Goal: Task Accomplishment & Management: Manage account settings

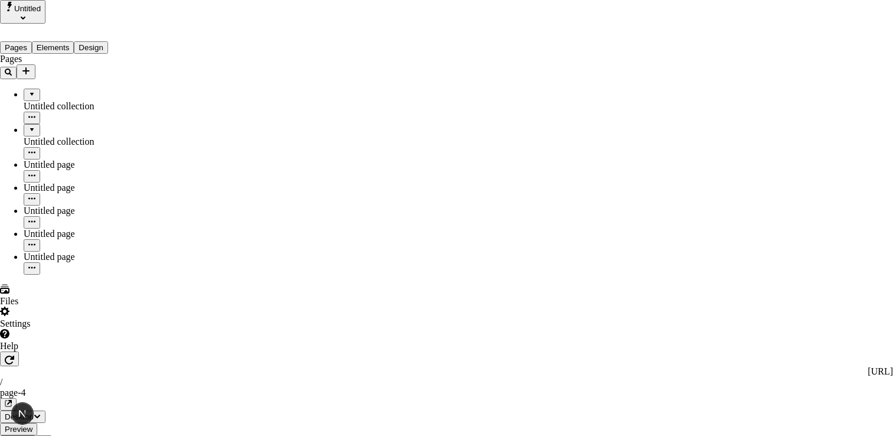
type input "[PERSON_NAME][EMAIL_ADDRESS][DOMAIN_NAME]"
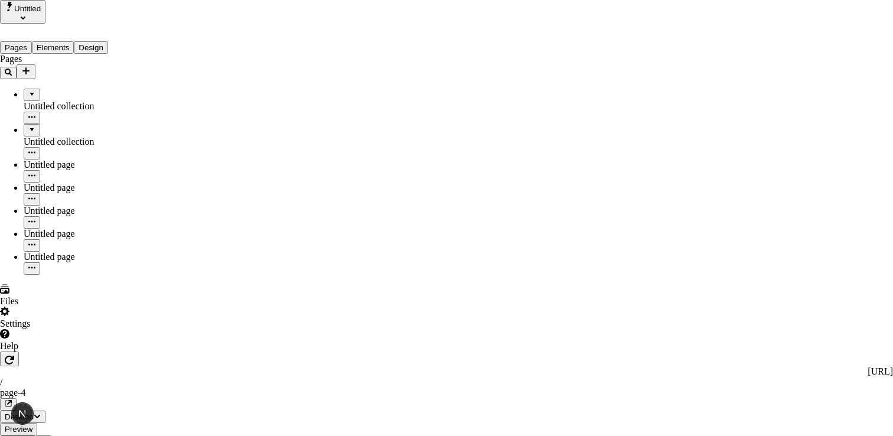
click at [641, 77] on div "Editor" at bounding box center [658, 71] width 35 height 11
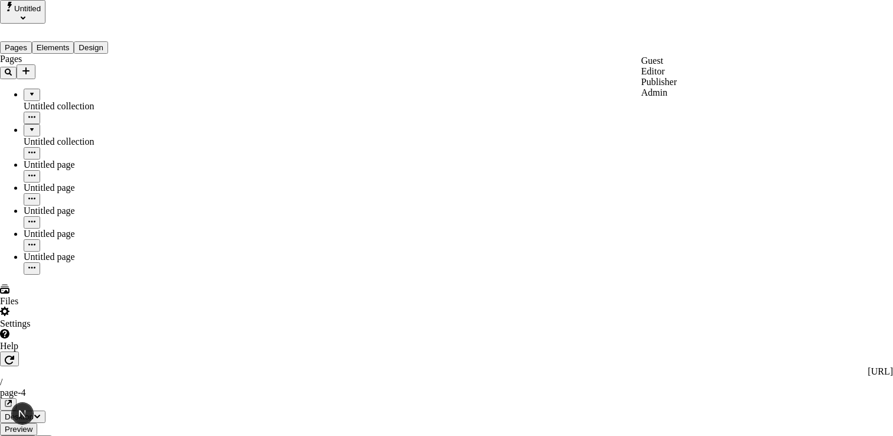
click at [641, 66] on div "Guest" at bounding box center [658, 61] width 35 height 11
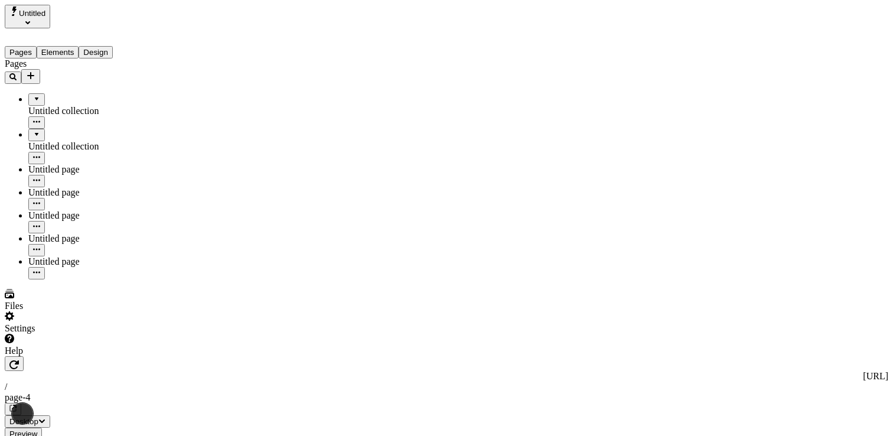
click at [45, 417] on icon "button" at bounding box center [41, 420] width 7 height 7
click at [53, 334] on div "Settings" at bounding box center [76, 322] width 142 height 22
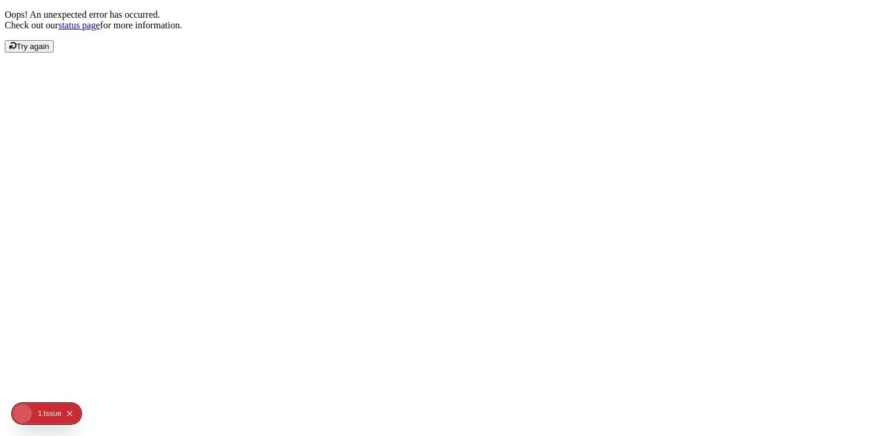
click at [49, 51] on span "Try again" at bounding box center [33, 46] width 32 height 9
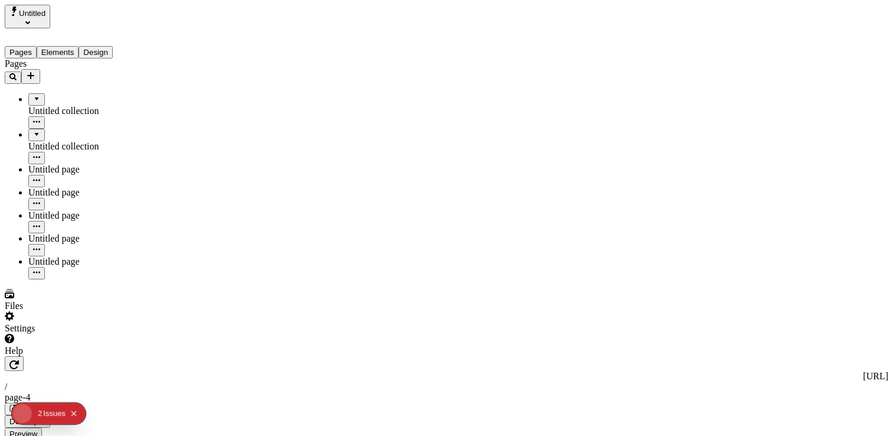
click at [41, 334] on div "Settings" at bounding box center [76, 328] width 142 height 11
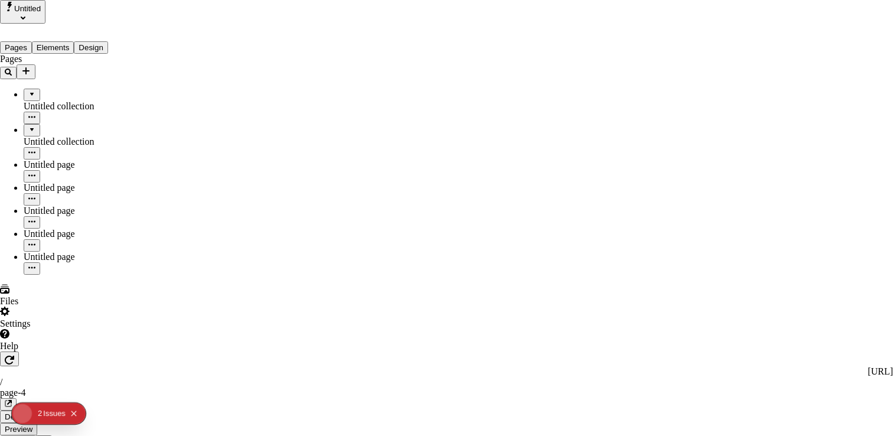
click at [71, 410] on button "Collapse issues badge" at bounding box center [74, 413] width 14 height 14
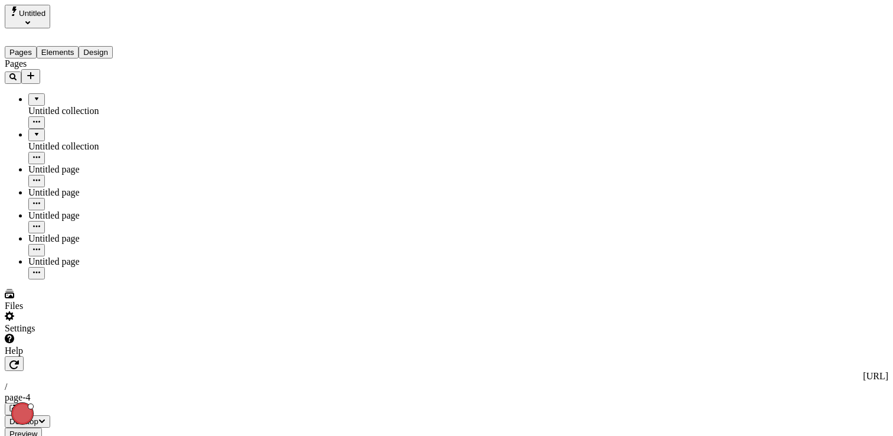
click at [49, 334] on div "Settings" at bounding box center [76, 328] width 142 height 11
click at [70, 413] on icon "Collapse issues badge" at bounding box center [69, 413] width 7 height 7
click at [43, 334] on div "Settings" at bounding box center [76, 328] width 142 height 11
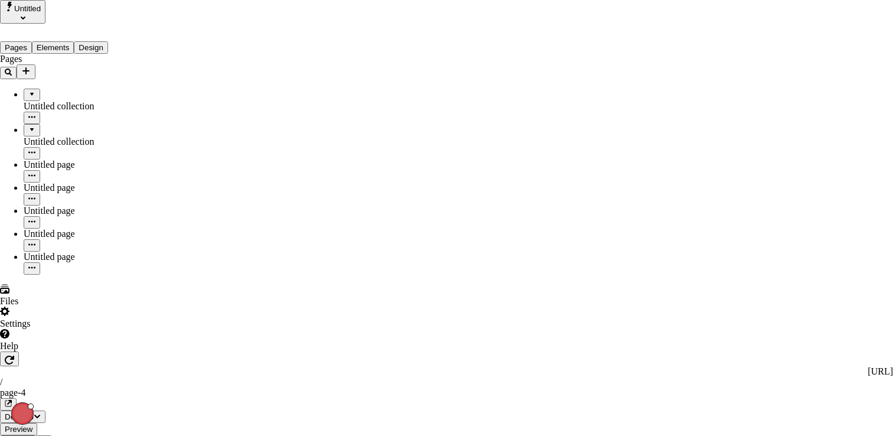
drag, startPoint x: 594, startPoint y: 66, endPoint x: 639, endPoint y: 58, distance: 45.1
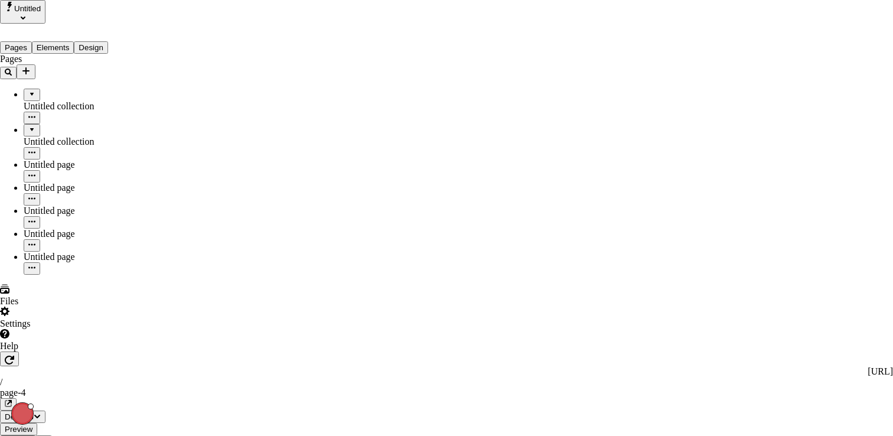
type input "as"
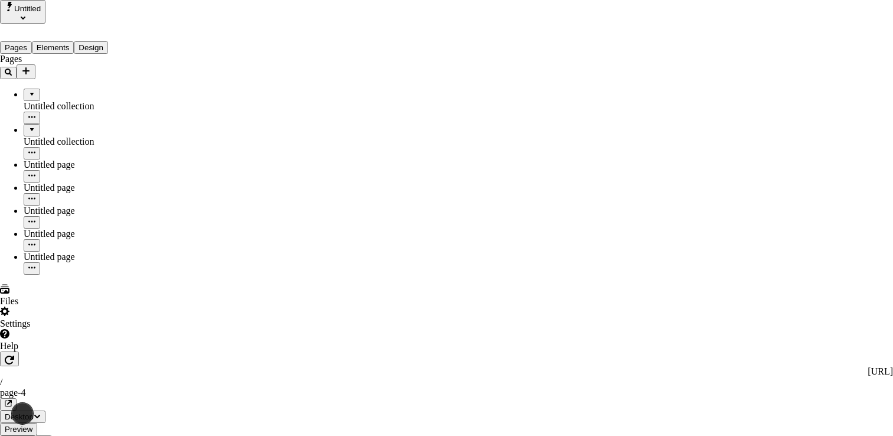
drag, startPoint x: 616, startPoint y: 47, endPoint x: 598, endPoint y: 48, distance: 18.3
